Goal: Task Accomplishment & Management: Use online tool/utility

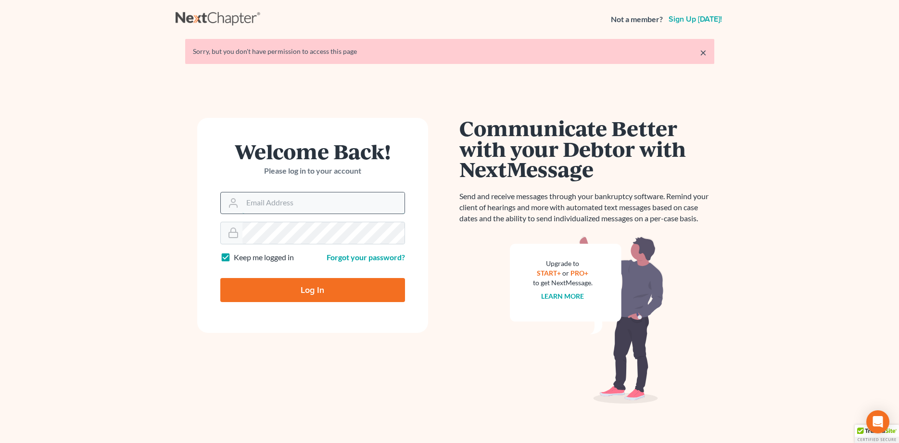
click at [321, 199] on input "Email Address" at bounding box center [324, 202] width 162 height 21
type input "[PERSON_NAME][EMAIL_ADDRESS][DOMAIN_NAME]"
click at [298, 286] on input "Log In" at bounding box center [312, 290] width 185 height 24
type input "Thinking..."
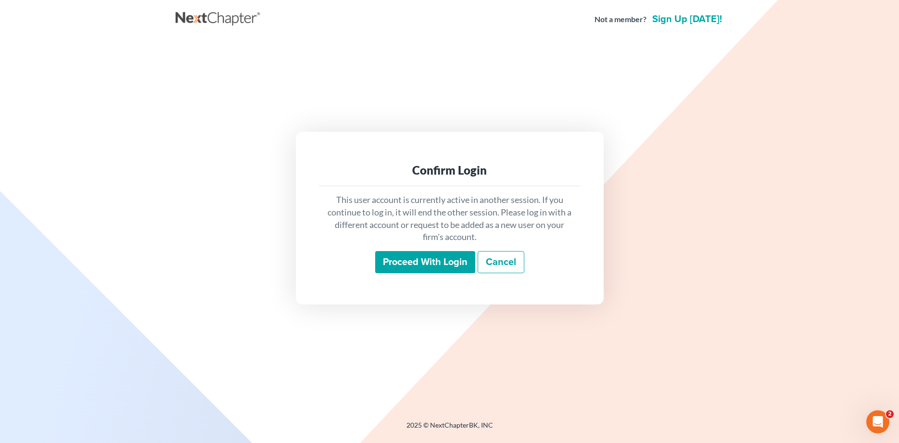
click at [397, 262] on input "Proceed with login" at bounding box center [425, 262] width 100 height 22
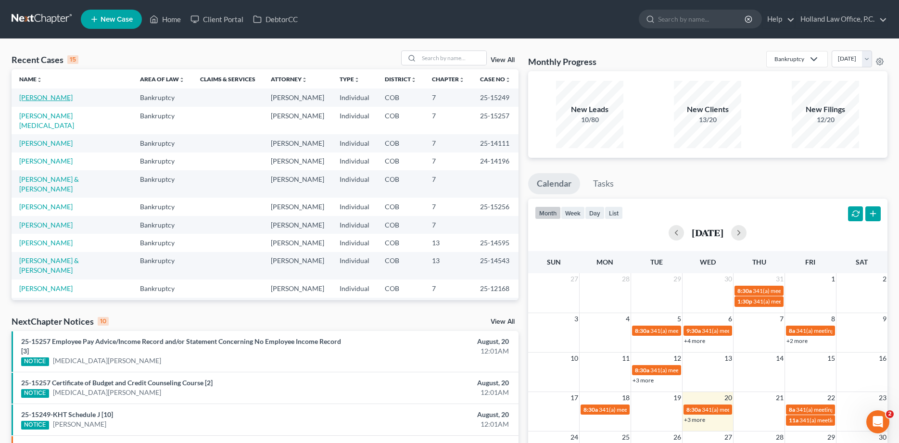
click at [32, 100] on link "Barr, Myisha" at bounding box center [45, 97] width 53 height 8
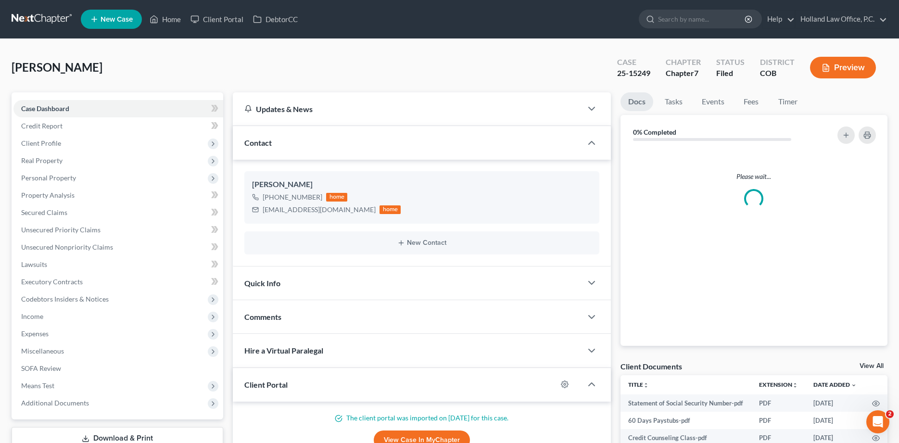
scroll to position [89, 0]
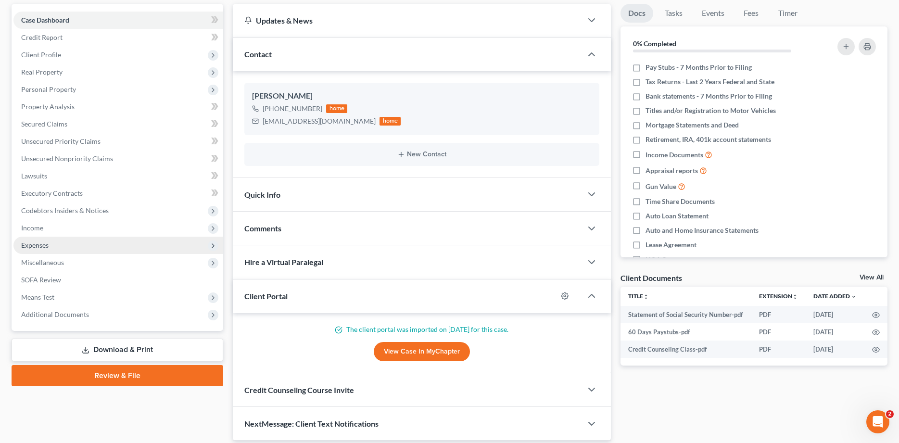
click at [42, 242] on span "Expenses" at bounding box center [34, 245] width 27 height 8
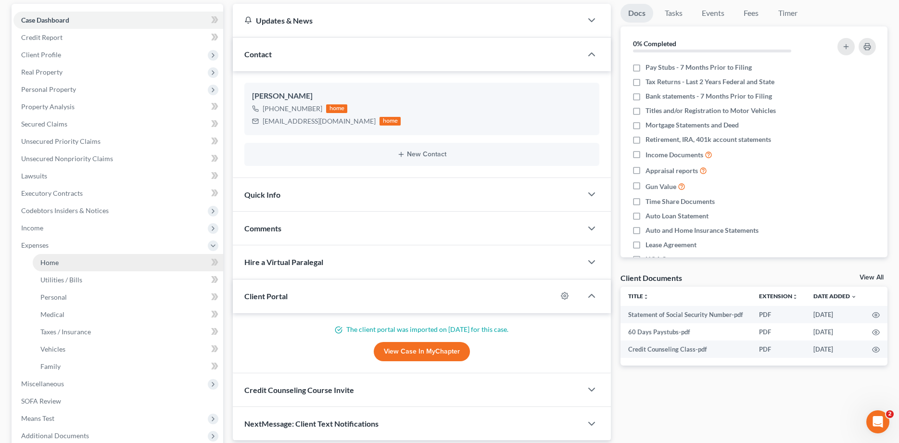
click at [51, 259] on span "Home" at bounding box center [49, 262] width 18 height 8
